Goal: Task Accomplishment & Management: Manage account settings

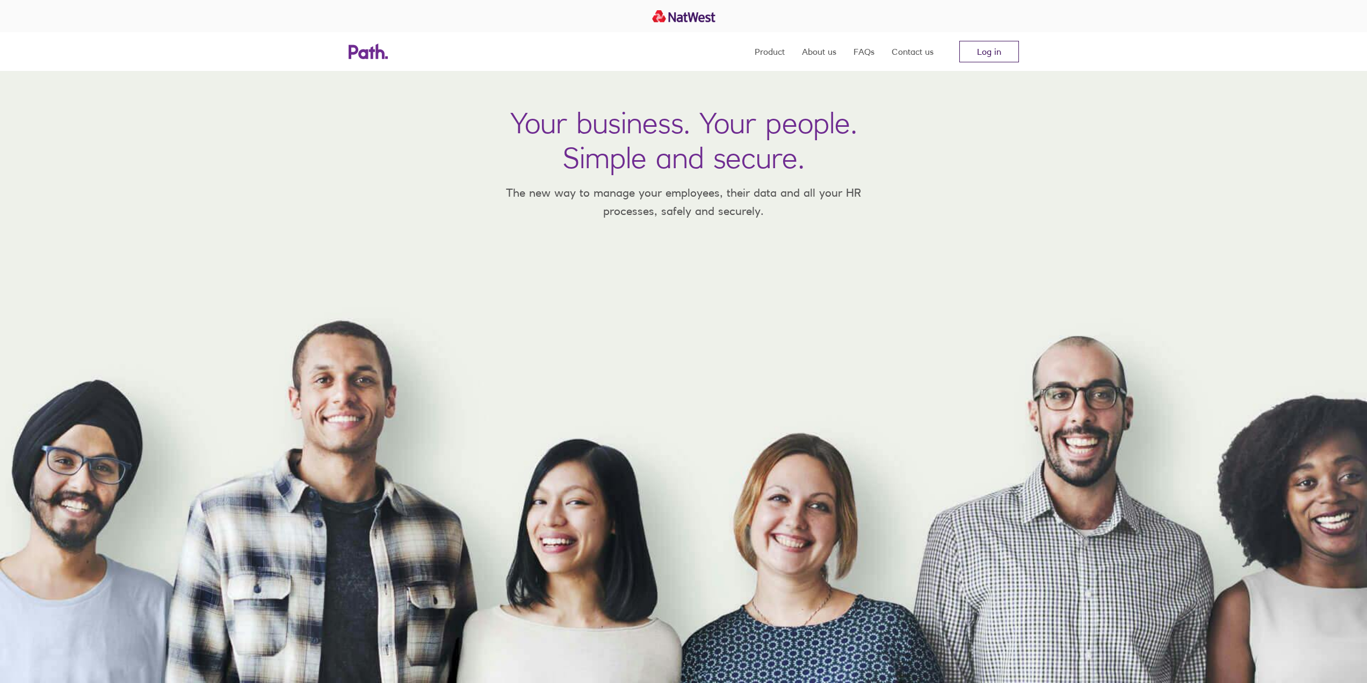
click at [983, 52] on link "Log in" at bounding box center [990, 51] width 60 height 21
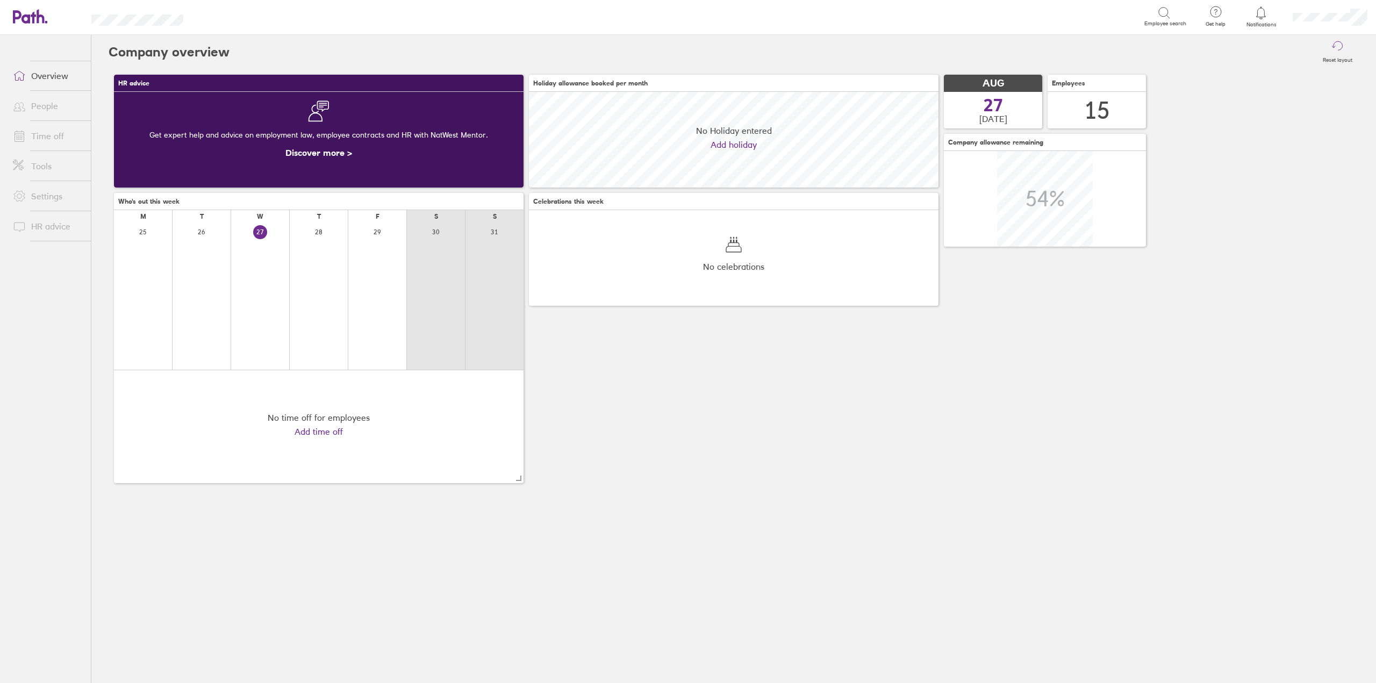
scroll to position [96, 409]
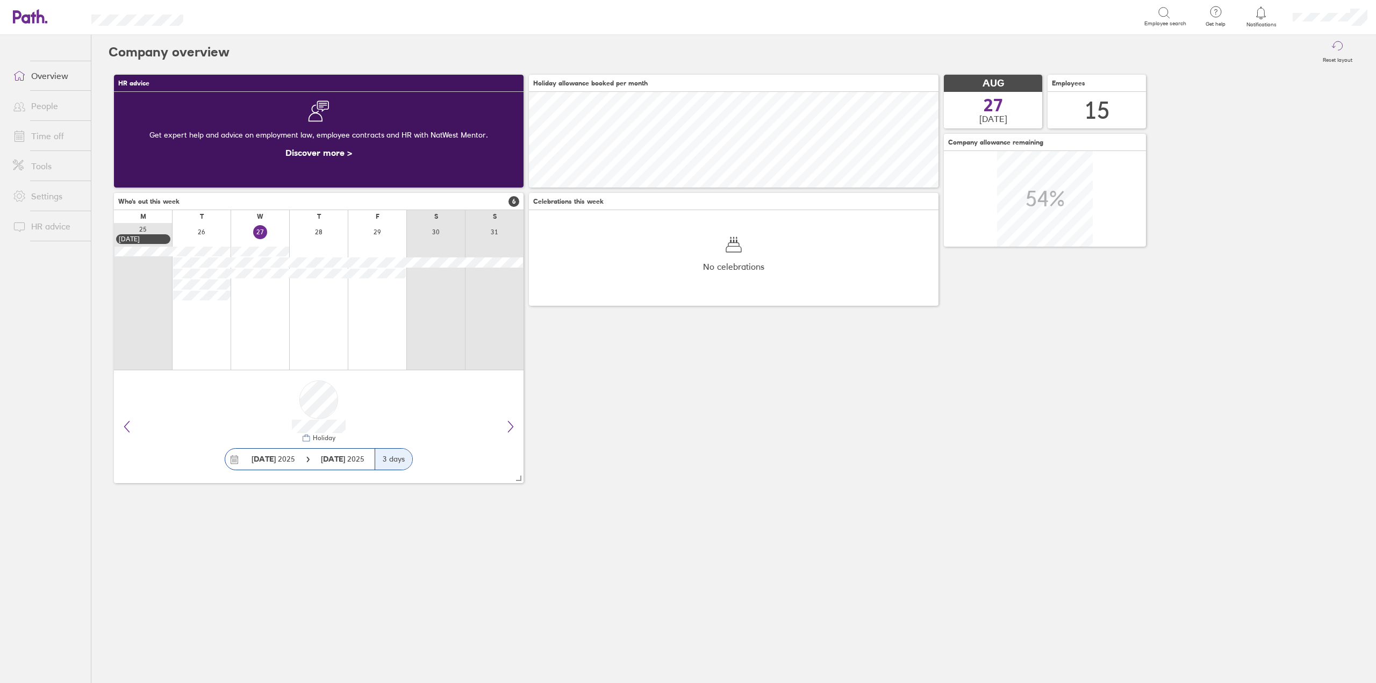
click at [51, 137] on link "Time off" at bounding box center [47, 135] width 87 height 21
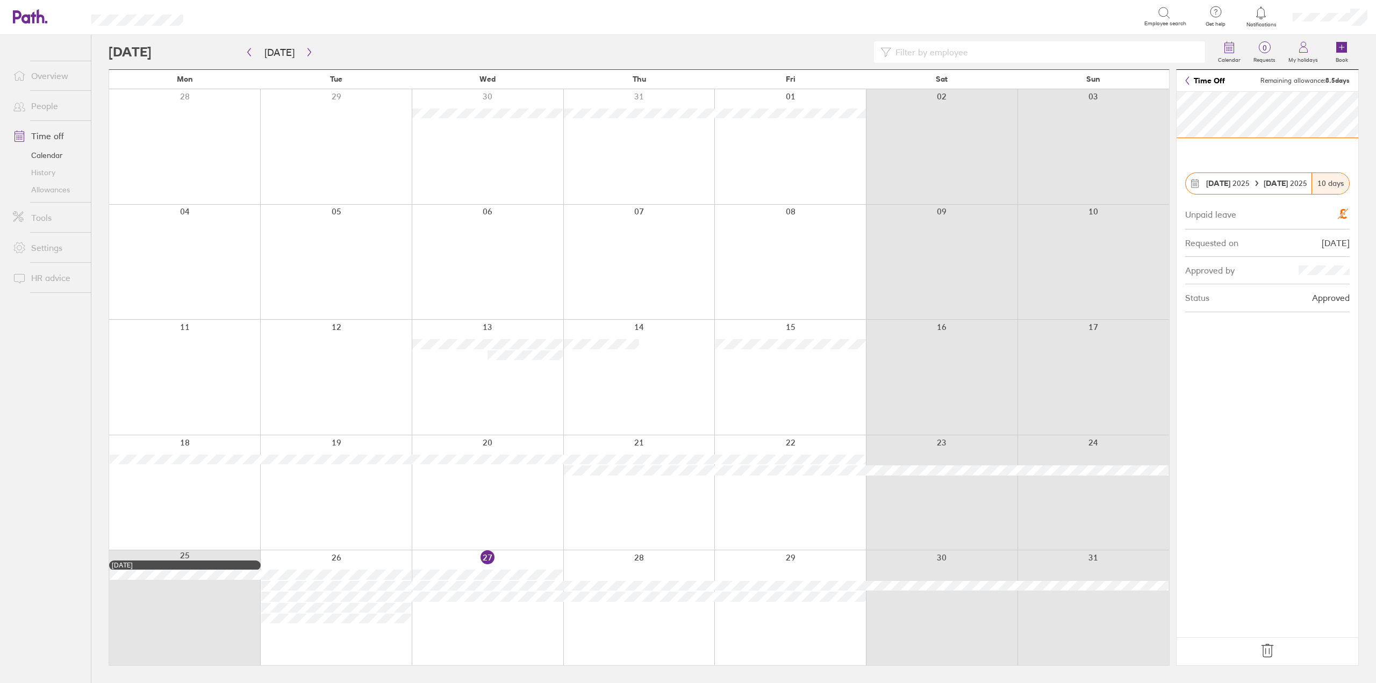
click at [1264, 646] on icon at bounding box center [1266, 650] width 17 height 17
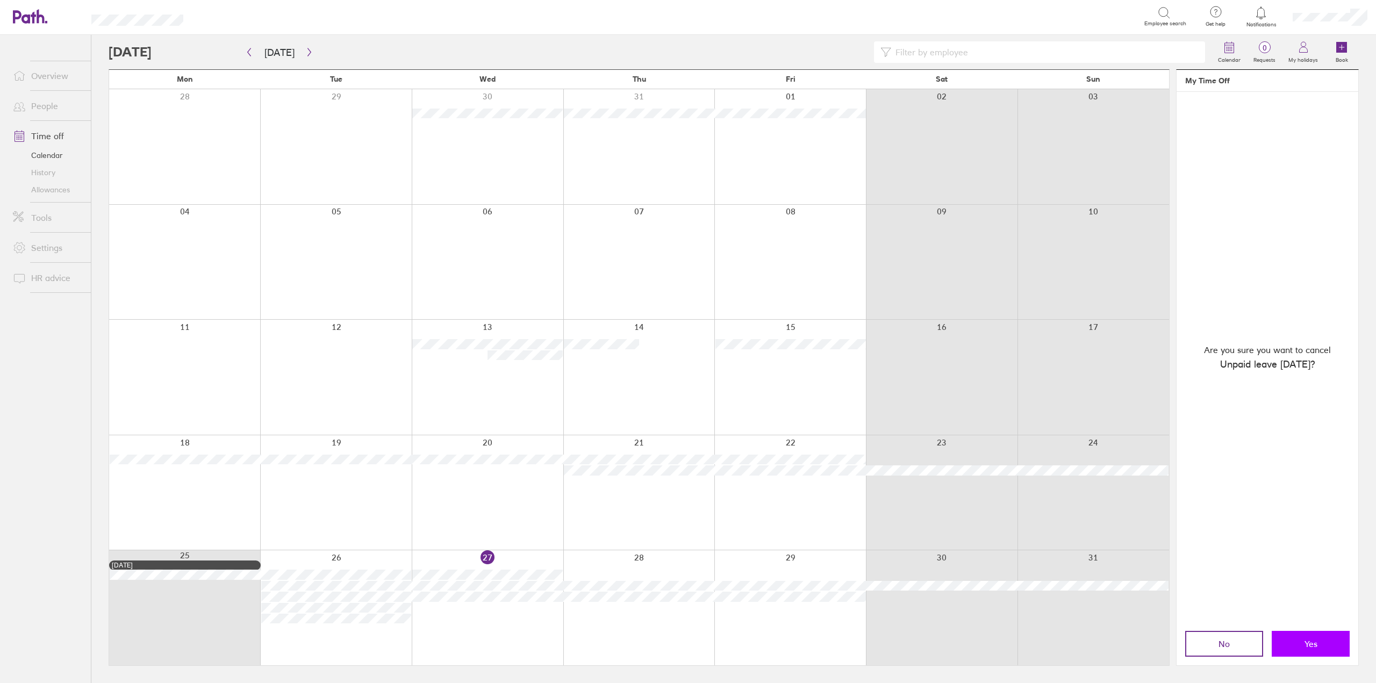
click at [1307, 642] on span "Yes" at bounding box center [1310, 644] width 13 height 10
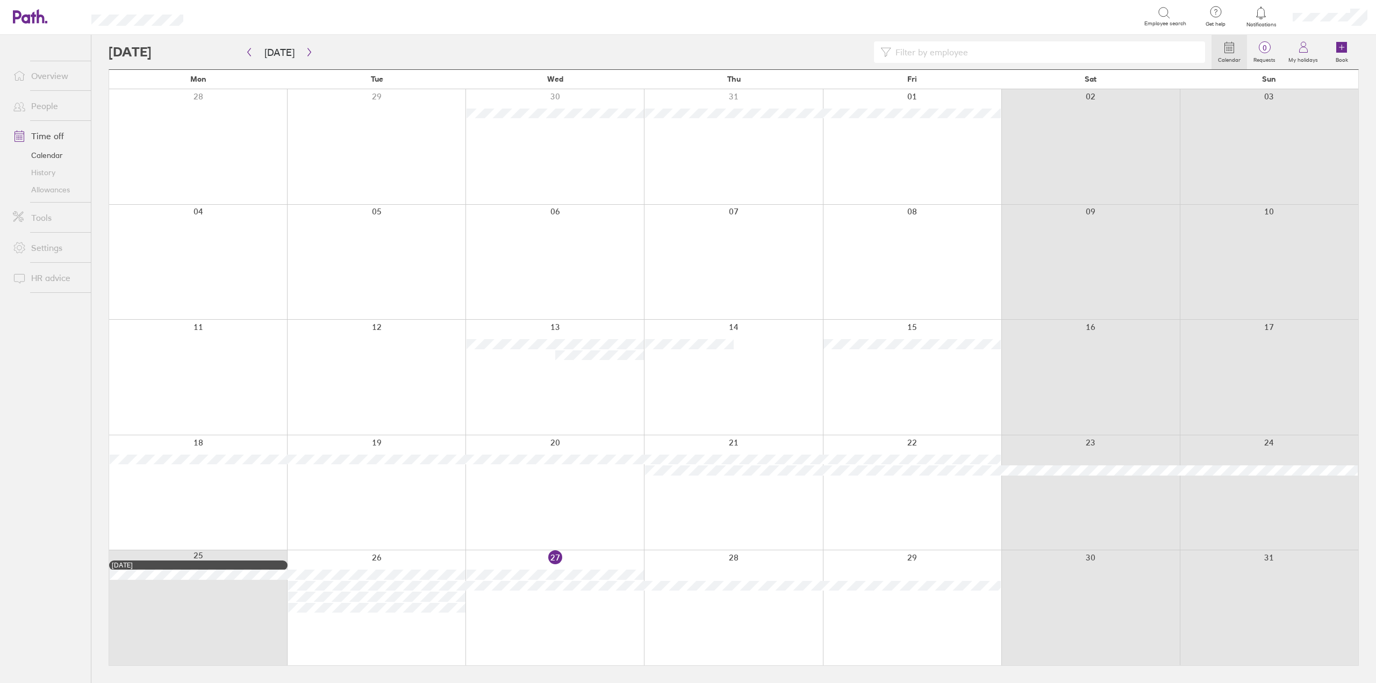
click at [421, 622] on div at bounding box center [376, 607] width 178 height 115
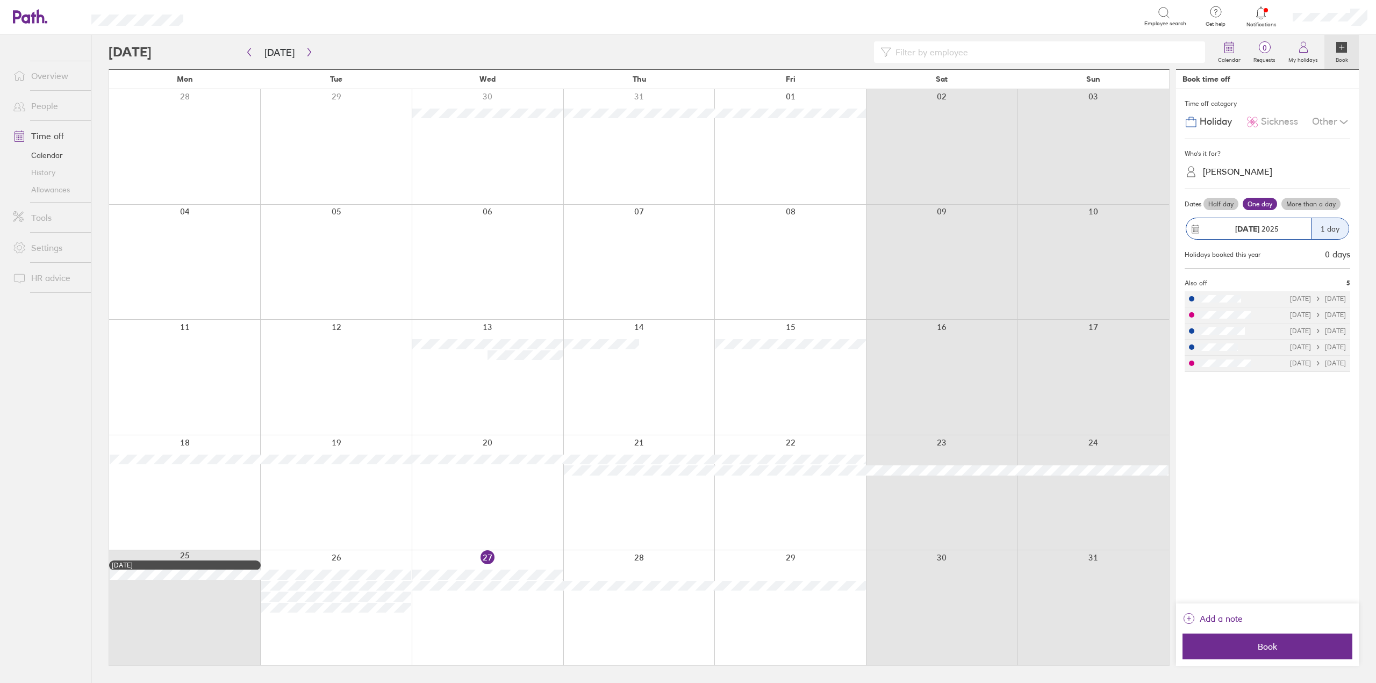
click at [1238, 172] on div "[PERSON_NAME]" at bounding box center [1236, 172] width 69 height 10
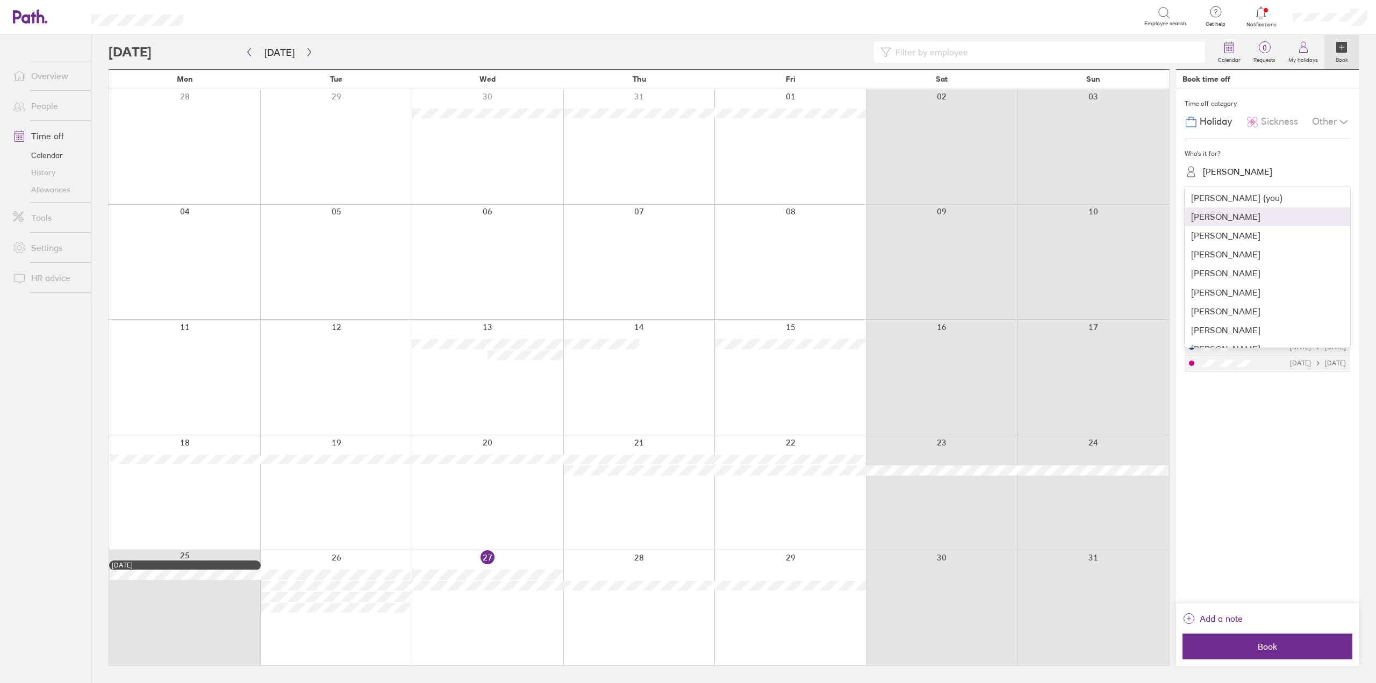
drag, startPoint x: 1271, startPoint y: 218, endPoint x: 1268, endPoint y: 195, distance: 23.3
click at [1268, 196] on div "[PERSON_NAME] (you) [PERSON_NAME] [PERSON_NAME] [PERSON_NAME] [PERSON_NAME] [PE…" at bounding box center [1266, 266] width 165 height 161
click at [1267, 213] on div "[PERSON_NAME]" at bounding box center [1266, 216] width 165 height 19
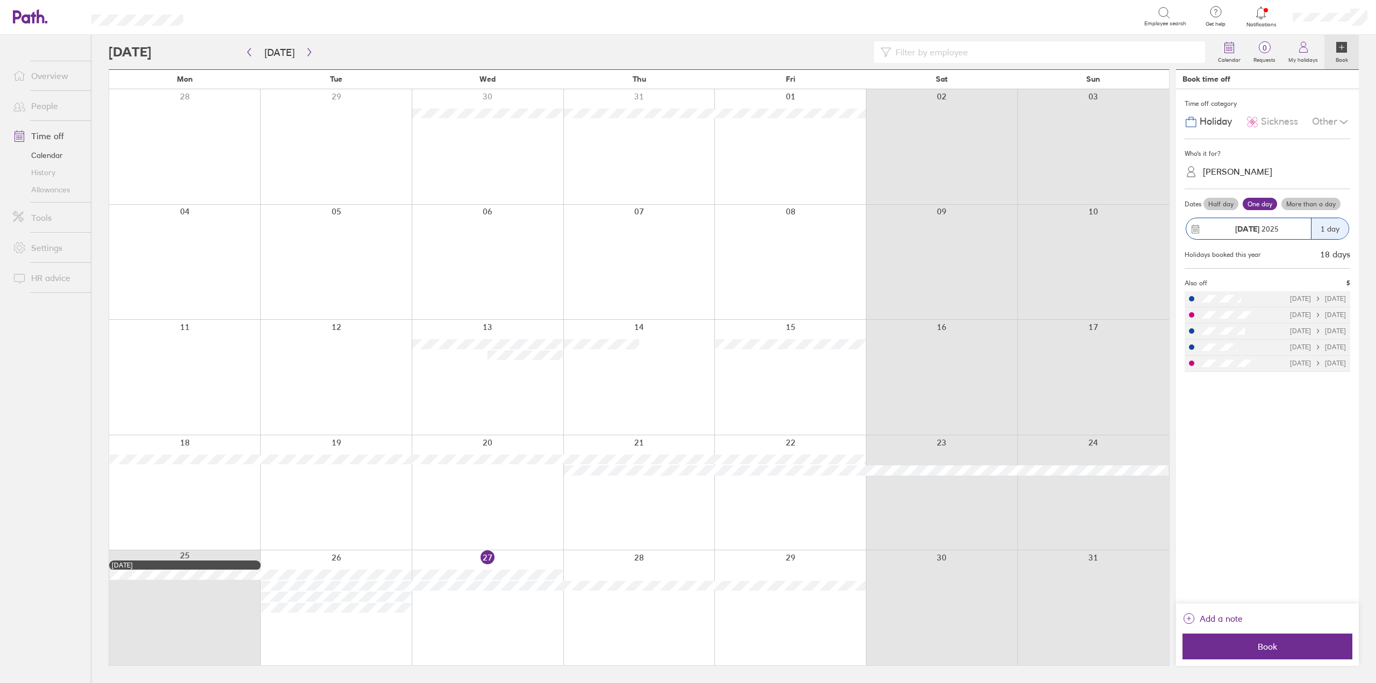
click at [1332, 116] on div "Other" at bounding box center [1331, 122] width 38 height 20
click at [1258, 189] on span "Unpaid leave" at bounding box center [1229, 188] width 57 height 11
click at [1285, 627] on div "Add a note" at bounding box center [1267, 622] width 170 height 24
click at [1298, 647] on span "Book" at bounding box center [1267, 647] width 155 height 10
